Goal: Information Seeking & Learning: Learn about a topic

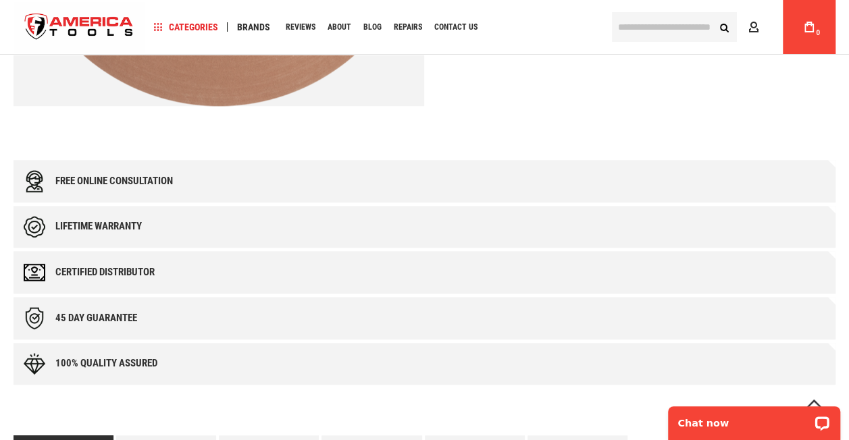
scroll to position [540, 0]
drag, startPoint x: 117, startPoint y: 315, endPoint x: 4, endPoint y: 319, distance: 113.5
click at [4, 319] on main "Skip to the end of the images gallery Skip to the beginning of the images galle…" at bounding box center [424, 423] width 849 height 1713
drag, startPoint x: 4, startPoint y: 319, endPoint x: 19, endPoint y: 367, distance: 50.8
click at [19, 367] on div "100% quality assured" at bounding box center [425, 365] width 822 height 43
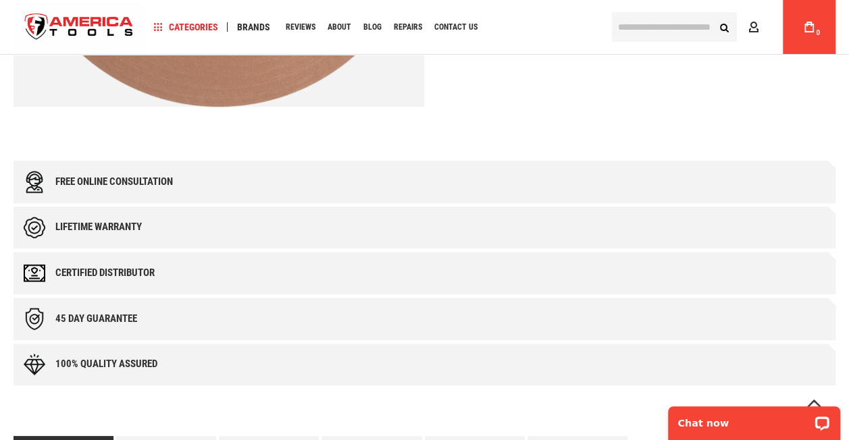
click at [294, 312] on div "45 day Guarantee" at bounding box center [425, 319] width 822 height 43
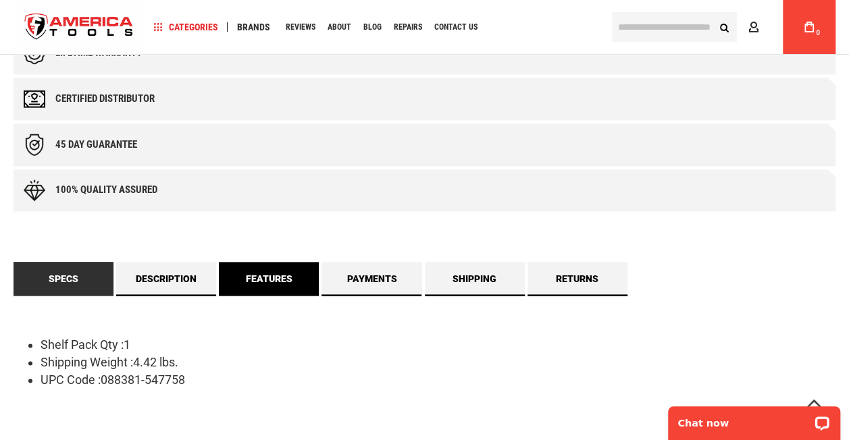
scroll to position [743, 0]
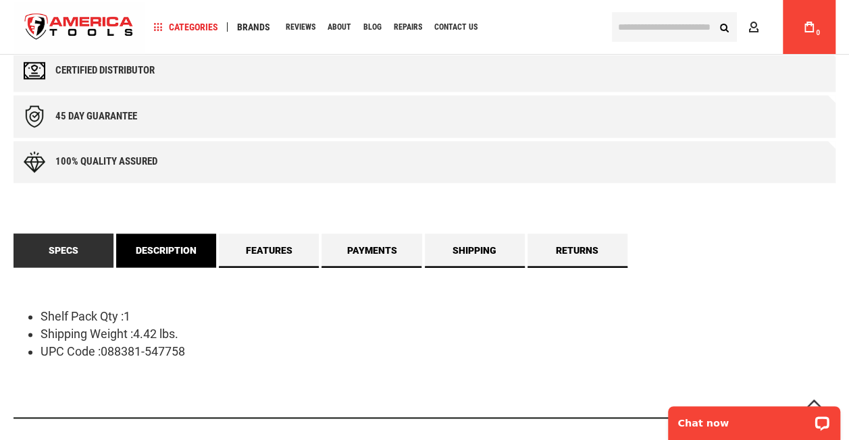
click at [180, 251] on link "Description" at bounding box center [166, 251] width 100 height 34
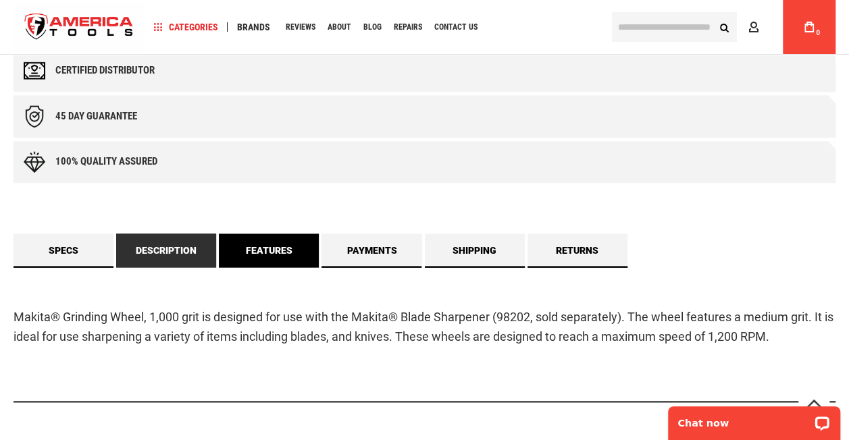
click at [267, 240] on link "Features" at bounding box center [269, 251] width 100 height 34
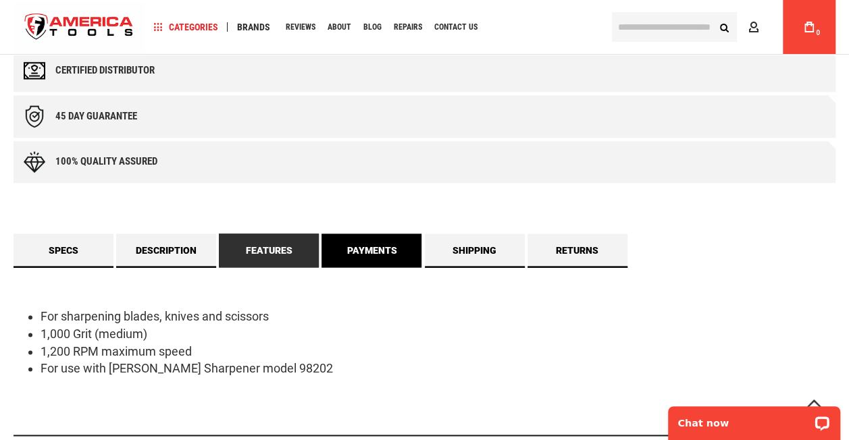
click at [367, 240] on link "Payments" at bounding box center [371, 251] width 100 height 34
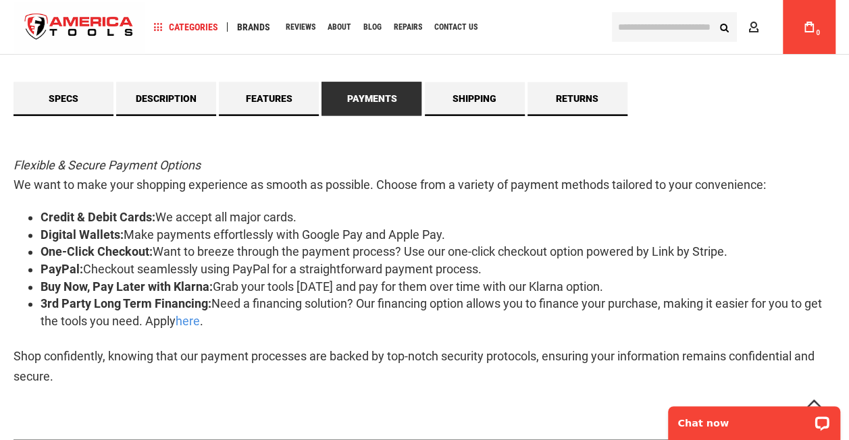
scroll to position [810, 0]
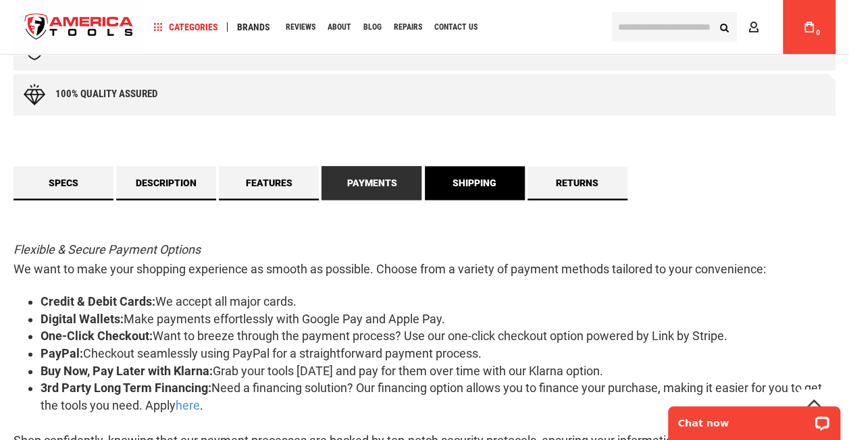
click at [515, 189] on link "Shipping" at bounding box center [475, 183] width 100 height 34
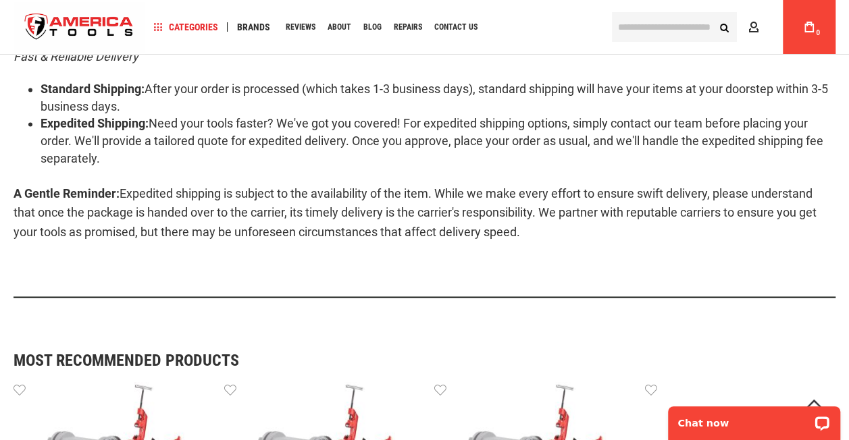
scroll to position [743, 0]
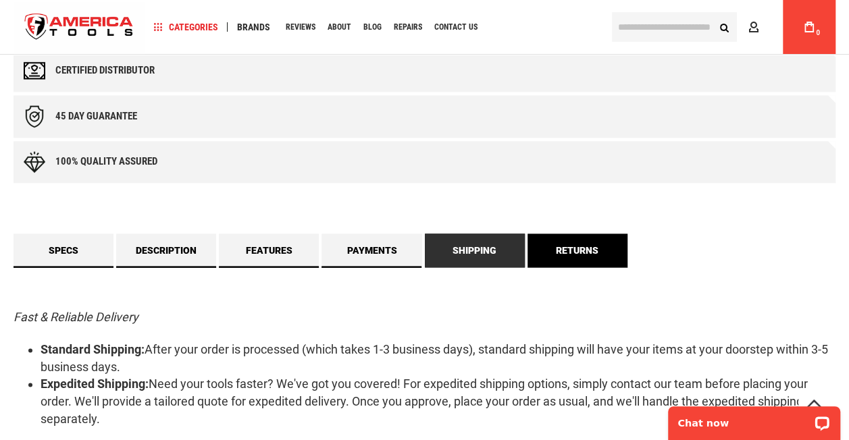
click at [609, 244] on link "Returns" at bounding box center [577, 251] width 100 height 34
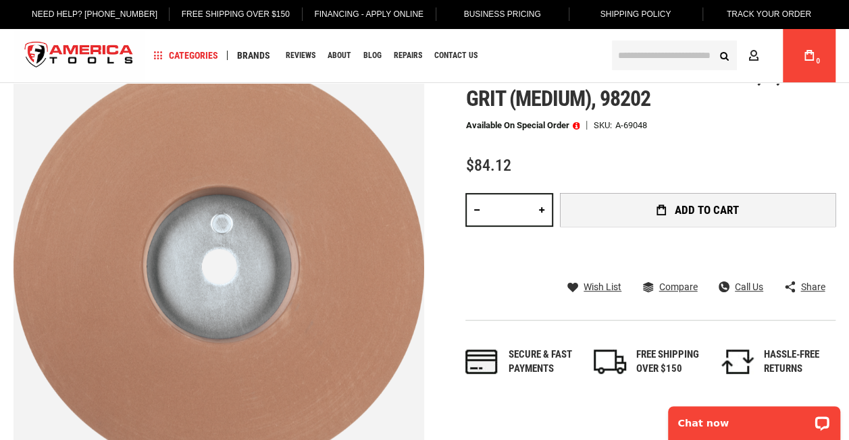
scroll to position [0, 0]
